Goal: Task Accomplishment & Management: Use online tool/utility

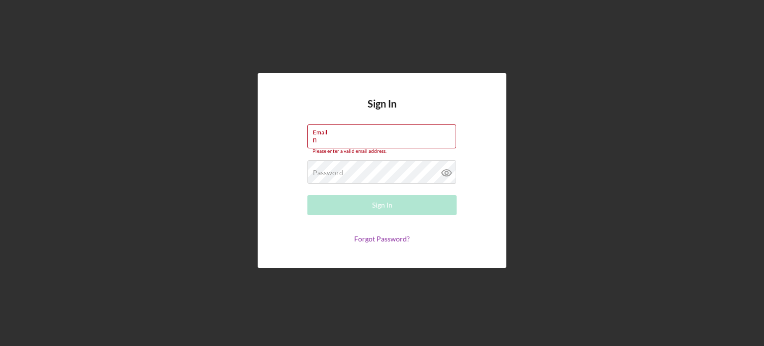
type input "[EMAIL_ADDRESS][DOMAIN_NAME]"
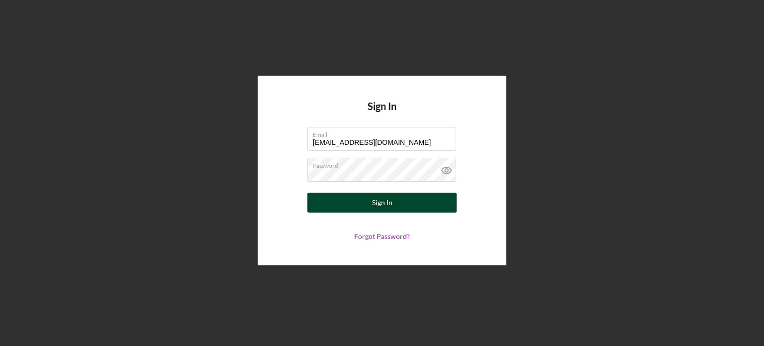
click at [353, 200] on button "Sign In" at bounding box center [381, 202] width 149 height 20
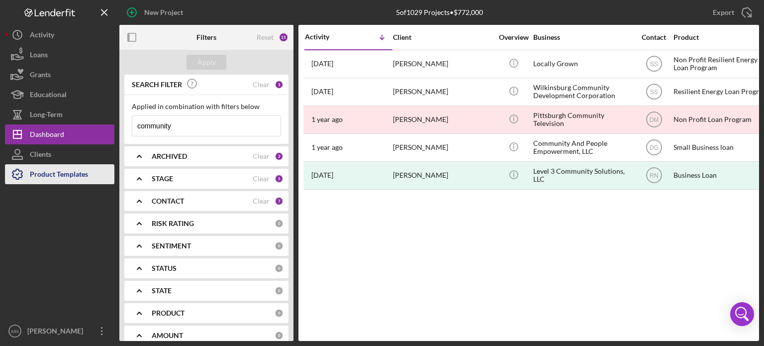
click at [60, 174] on div "Product Templates" at bounding box center [59, 175] width 58 height 22
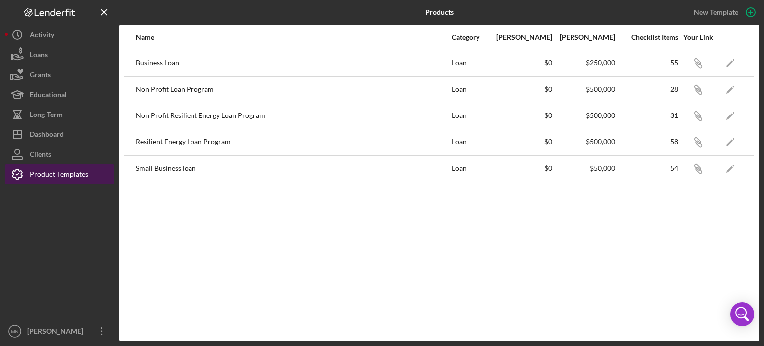
click at [60, 174] on div "Product Templates" at bounding box center [59, 175] width 58 height 22
click at [697, 139] on icon "Icon/Link" at bounding box center [698, 142] width 22 height 22
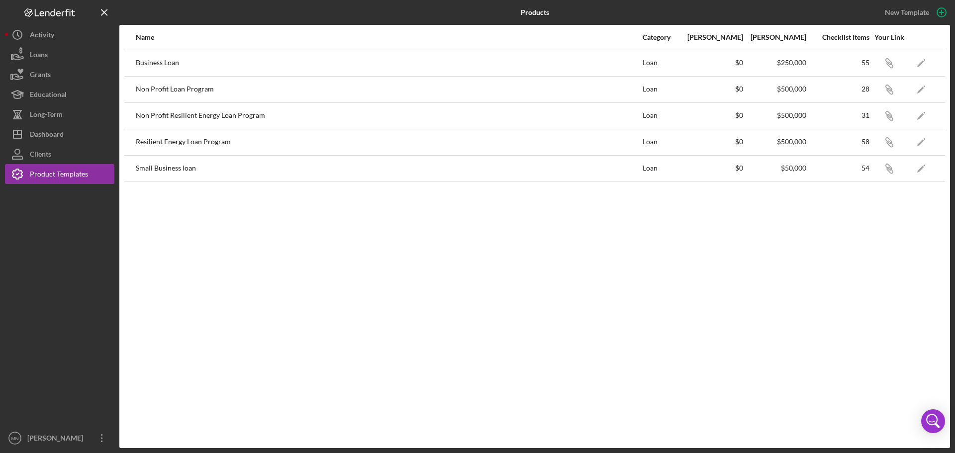
click at [65, 345] on div "Products New Template Name Category Min Amount Max Amount Checklist Items Your …" at bounding box center [477, 226] width 955 height 453
click at [63, 345] on div "[PERSON_NAME]" at bounding box center [57, 439] width 65 height 22
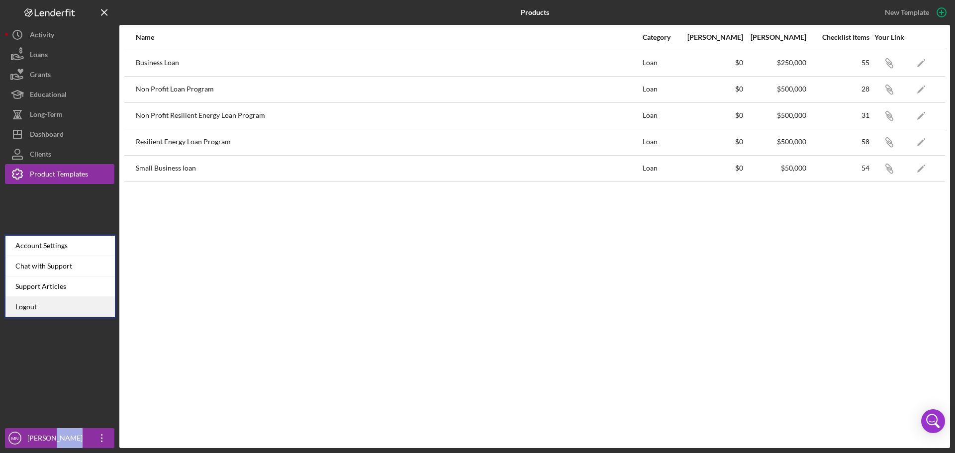
click at [53, 305] on link "Logout" at bounding box center [59, 307] width 109 height 20
